Goal: Find contact information: Obtain details needed to contact an individual or organization

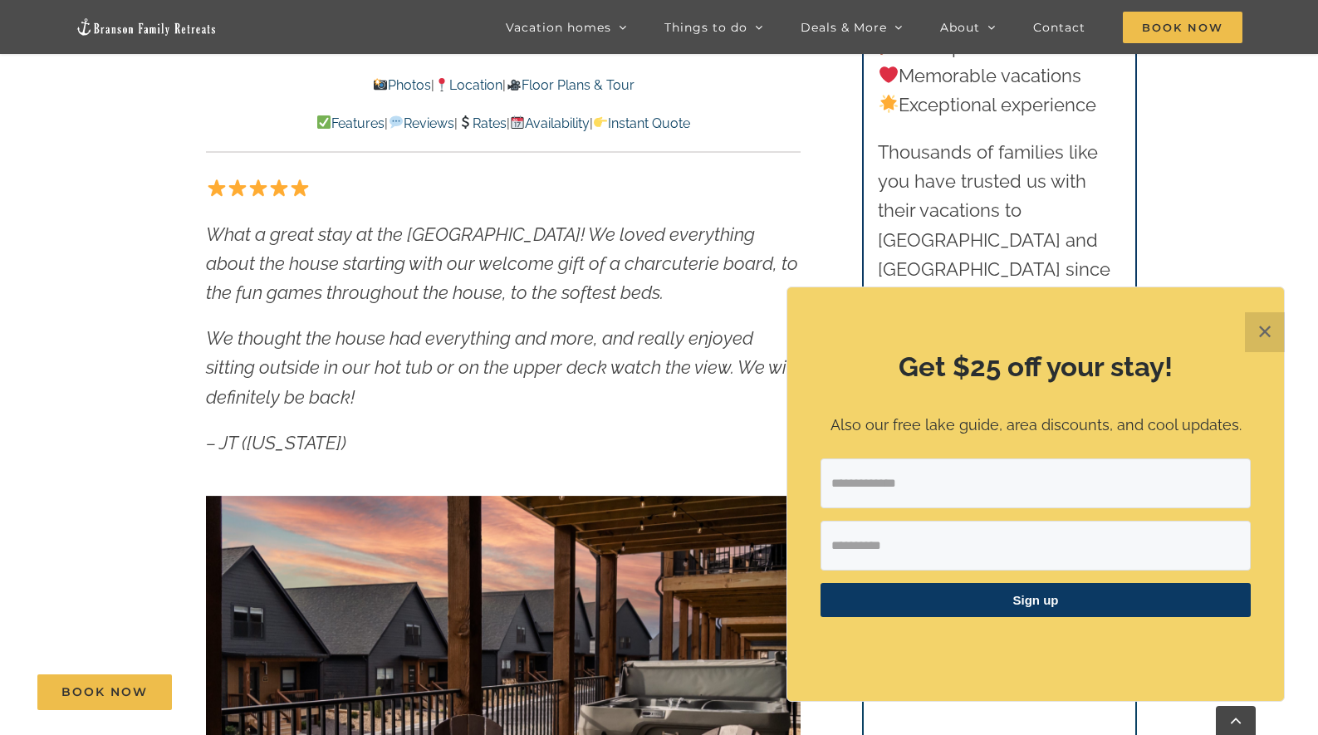
scroll to position [841, 0]
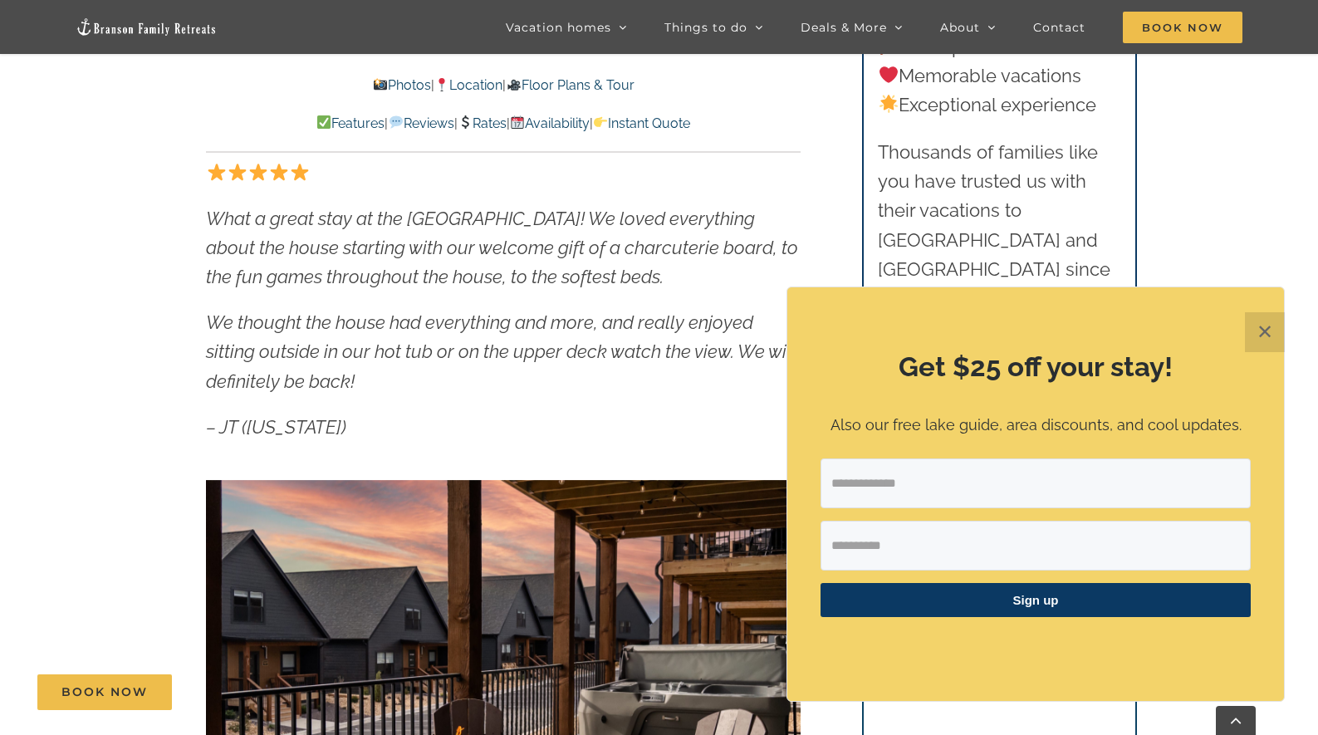
click at [1264, 328] on button "✕" at bounding box center [1265, 332] width 40 height 40
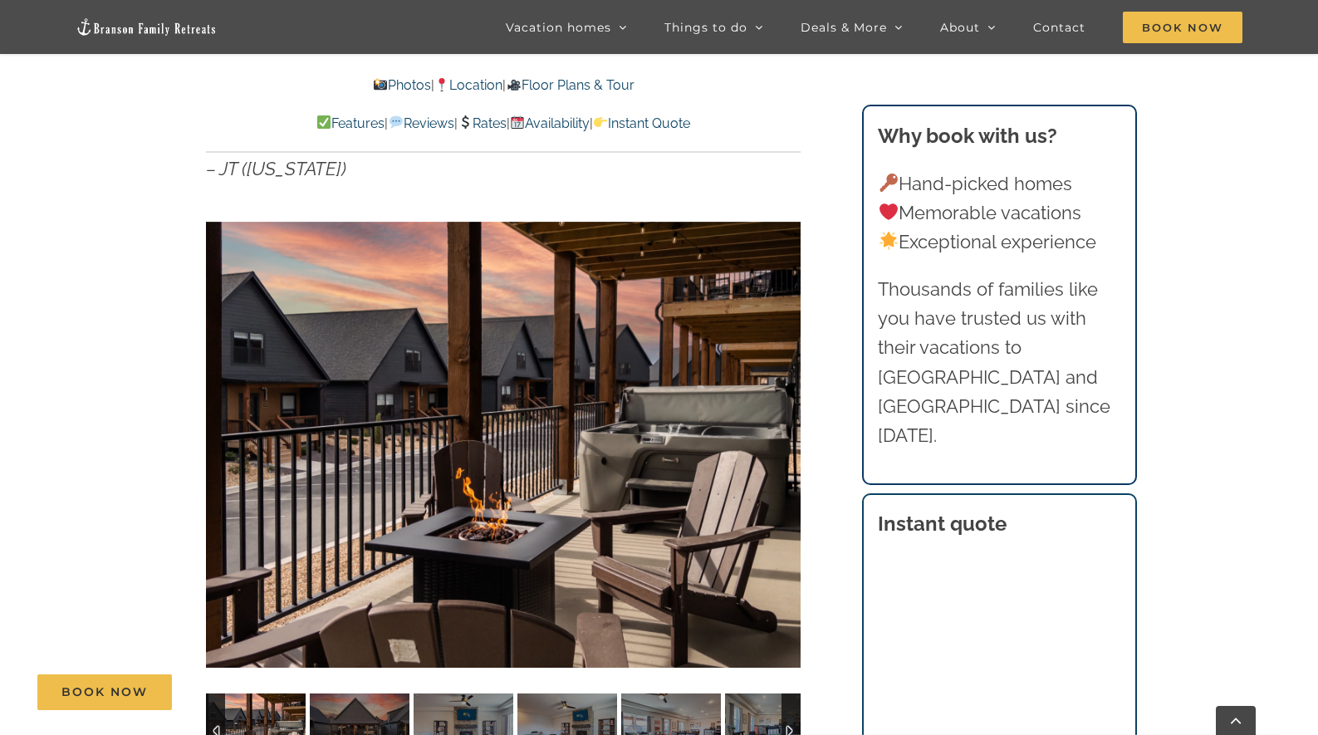
scroll to position [0, 0]
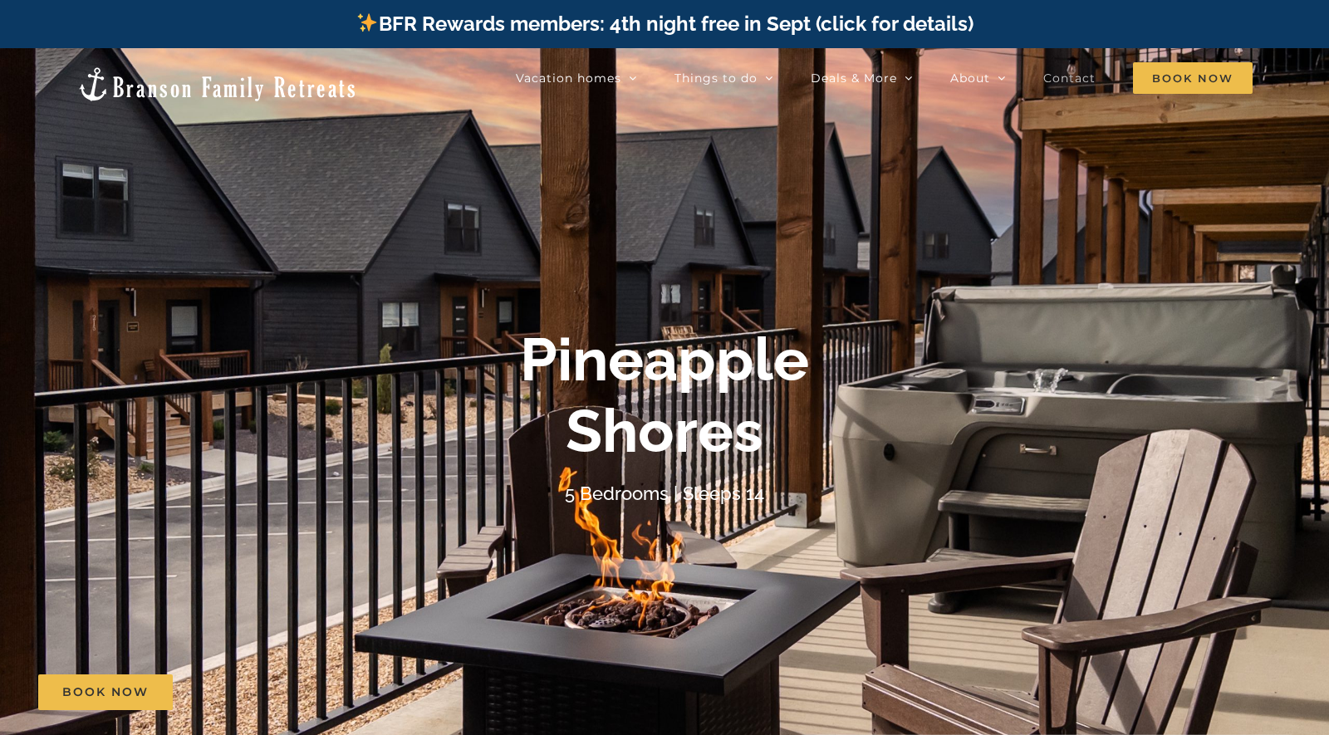
click at [1057, 73] on span "Contact" at bounding box center [1069, 78] width 52 height 12
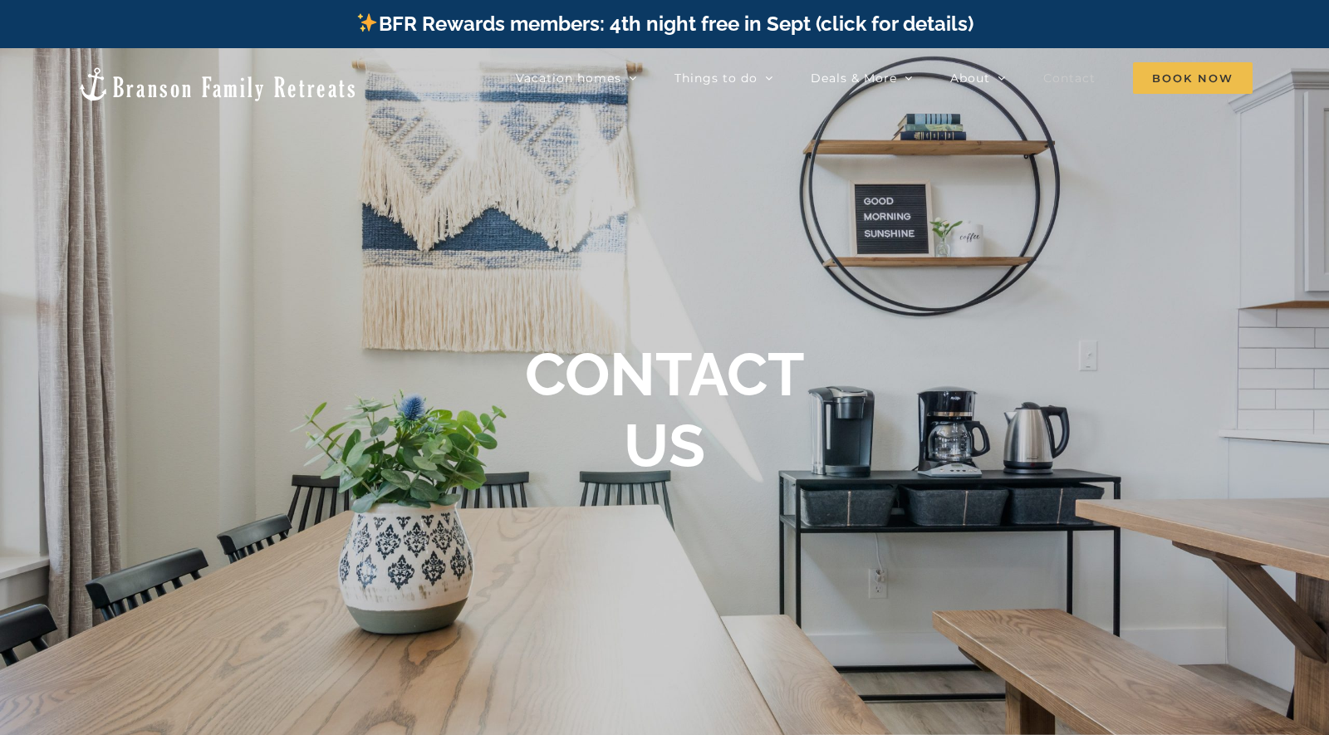
drag, startPoint x: 1331, startPoint y: 155, endPoint x: 1221, endPoint y: 35, distance: 163.4
